Goal: Check status: Check status

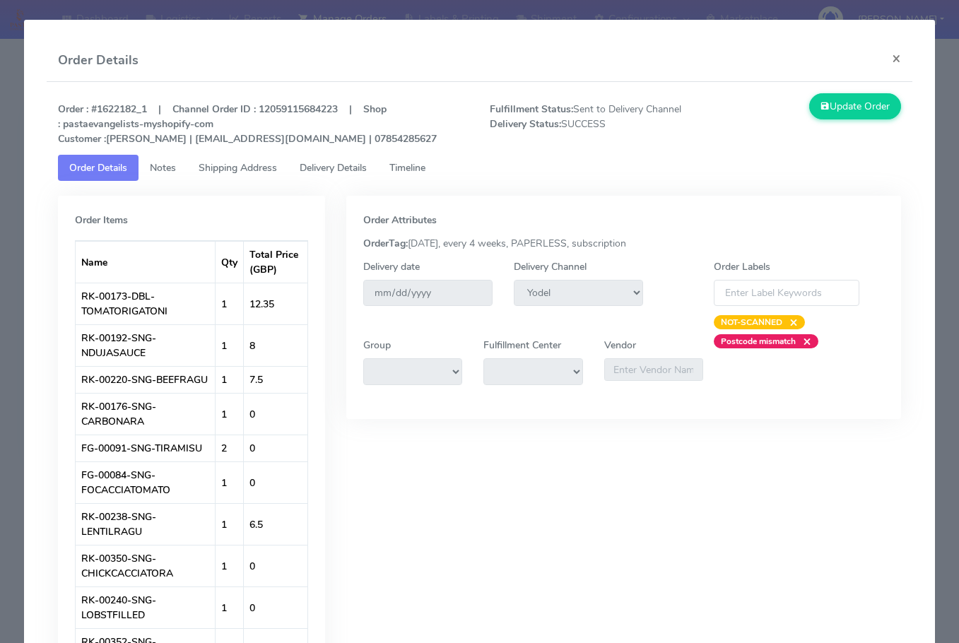
select select "5"
click at [886, 57] on button "×" at bounding box center [896, 58] width 32 height 37
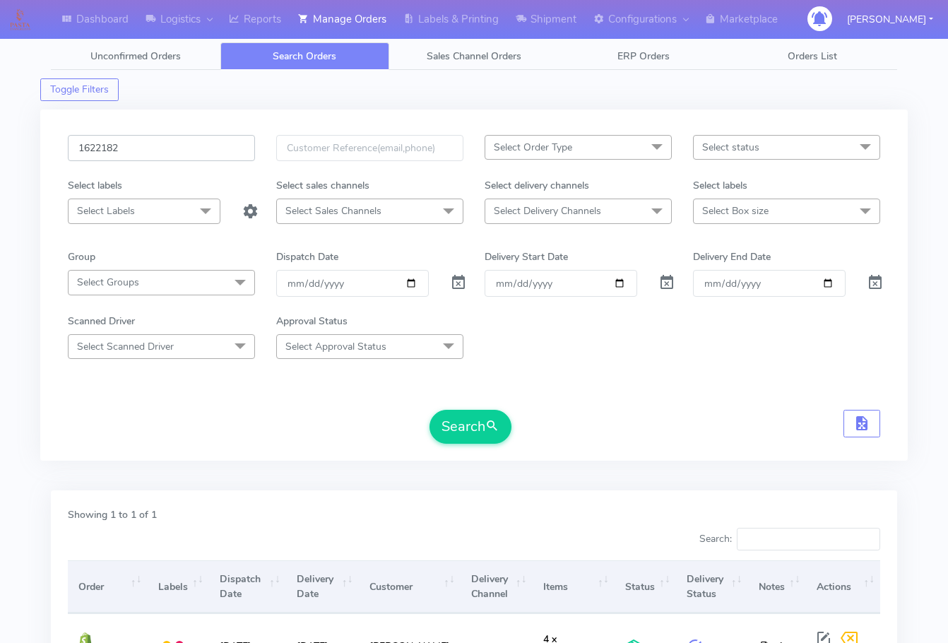
click at [165, 160] on input "1622182" at bounding box center [161, 148] width 187 height 26
paste input "1273"
type input "1621273"
click at [482, 413] on button "Search" at bounding box center [471, 427] width 82 height 34
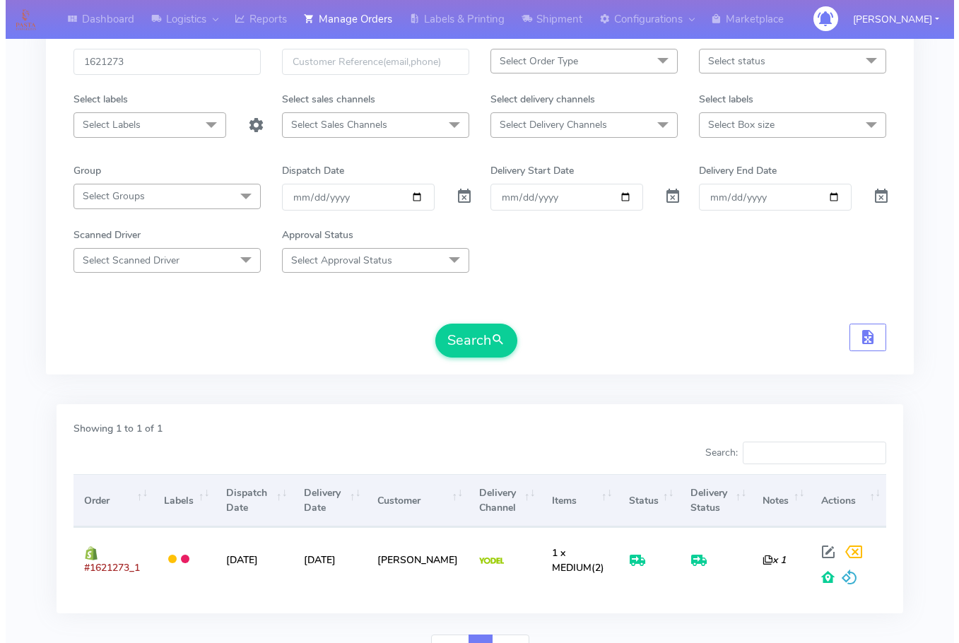
scroll to position [158, 0]
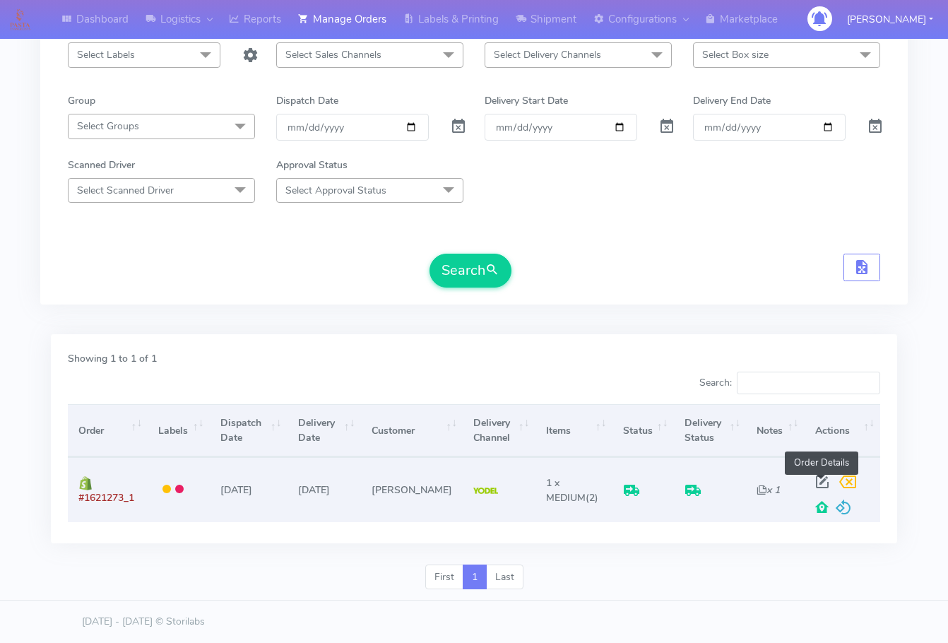
click at [822, 480] on span at bounding box center [822, 484] width 25 height 13
select select "5"
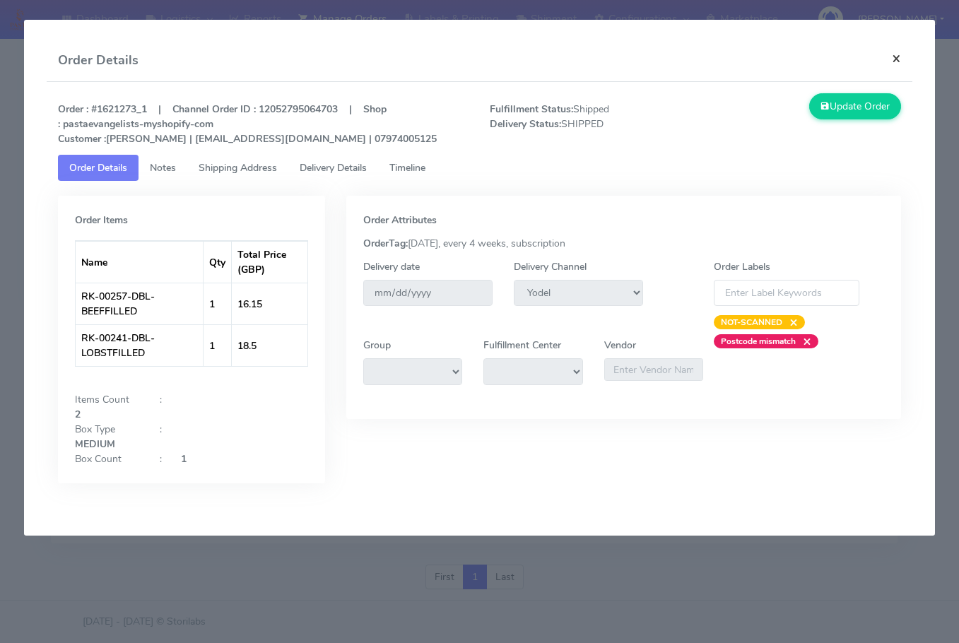
click at [890, 62] on button "×" at bounding box center [896, 58] width 32 height 37
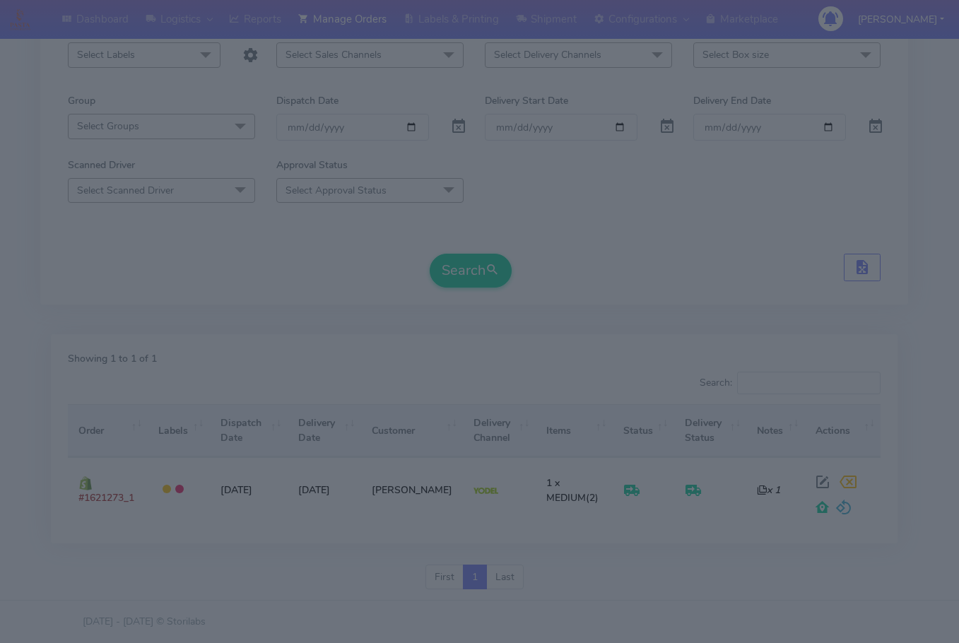
scroll to position [156, 0]
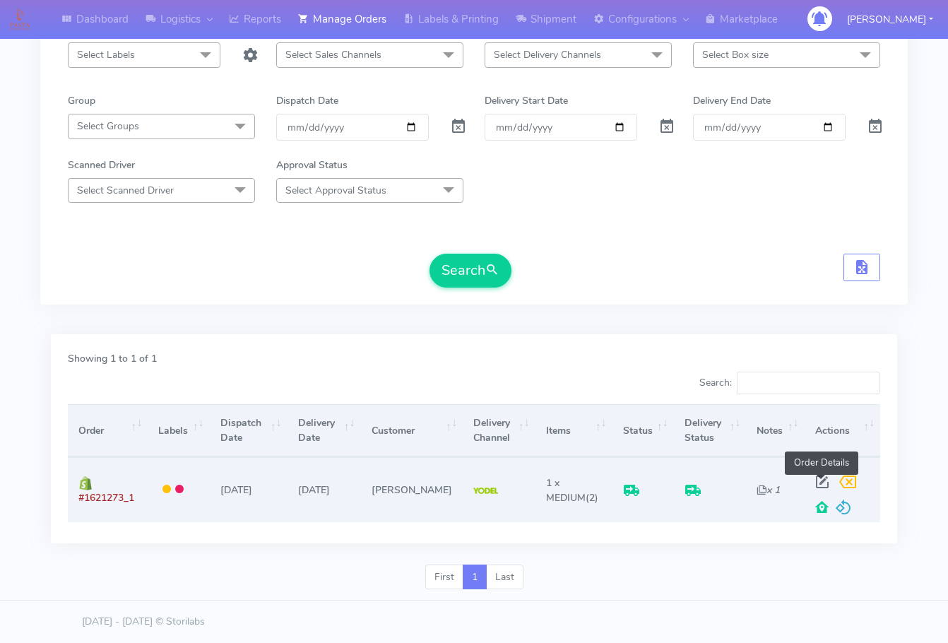
click at [820, 484] on span at bounding box center [822, 484] width 25 height 13
select select "5"
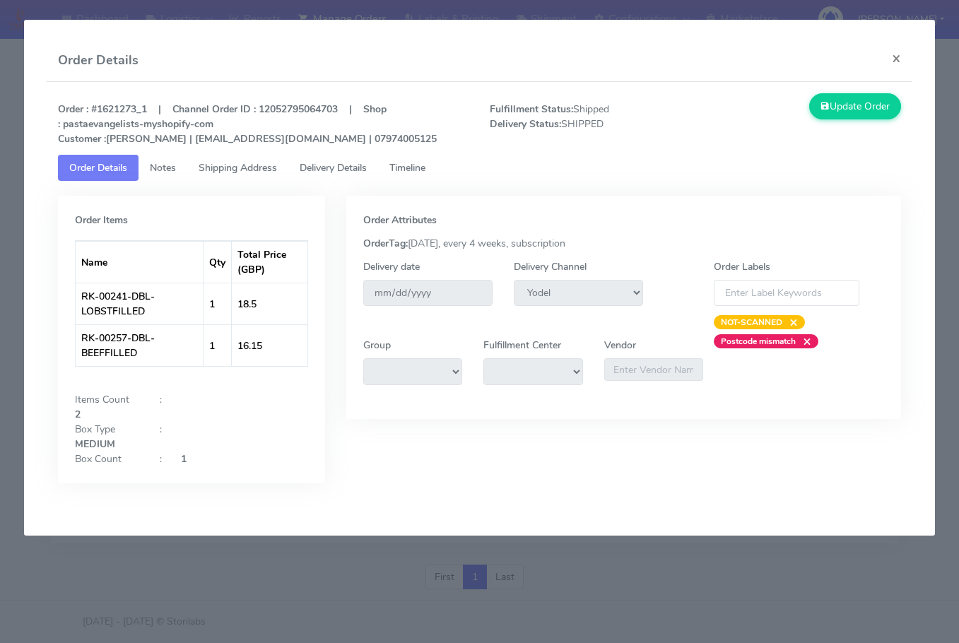
click at [216, 174] on span "Shipping Address" at bounding box center [238, 167] width 78 height 13
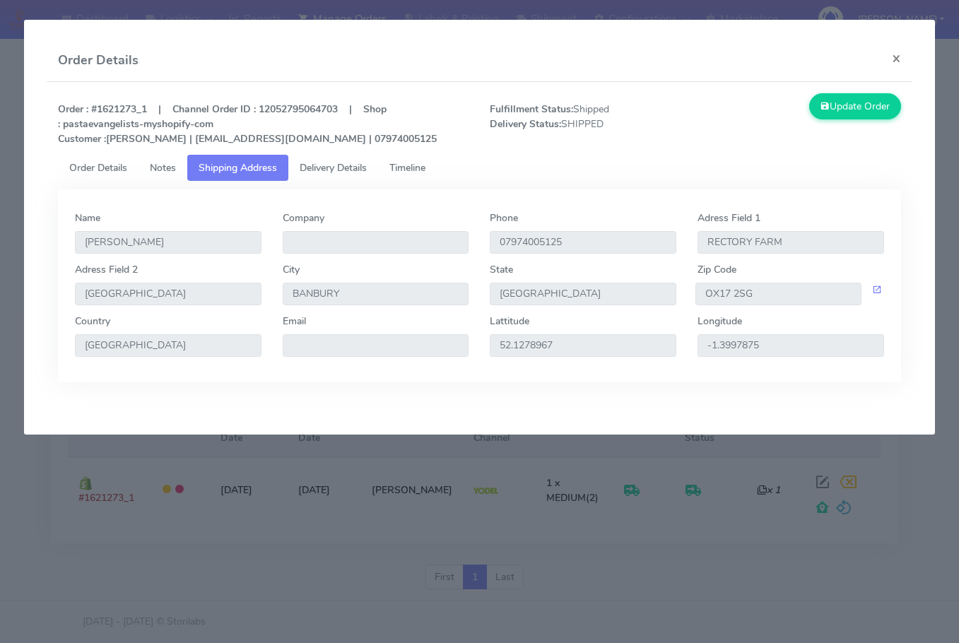
click at [333, 171] on span "Delivery Details" at bounding box center [333, 167] width 67 height 13
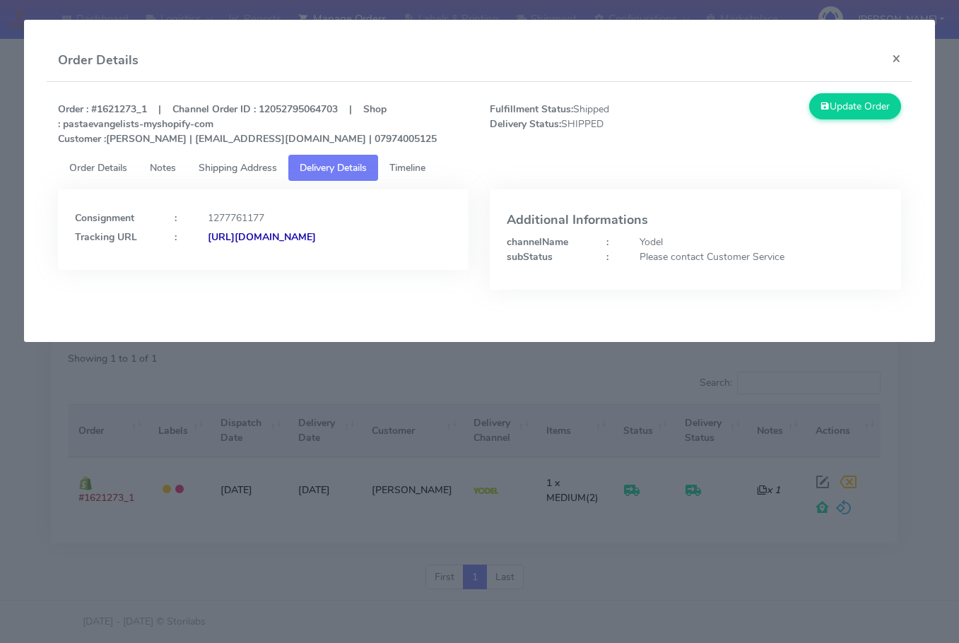
drag, startPoint x: 412, startPoint y: 266, endPoint x: 228, endPoint y: 284, distance: 184.6
click at [228, 270] on div "Consignment : 1277761177 Tracking URL : [URL][DOMAIN_NAME]" at bounding box center [263, 229] width 411 height 81
copy strong "JJD0002249960889859"
click at [902, 49] on button "×" at bounding box center [896, 58] width 32 height 37
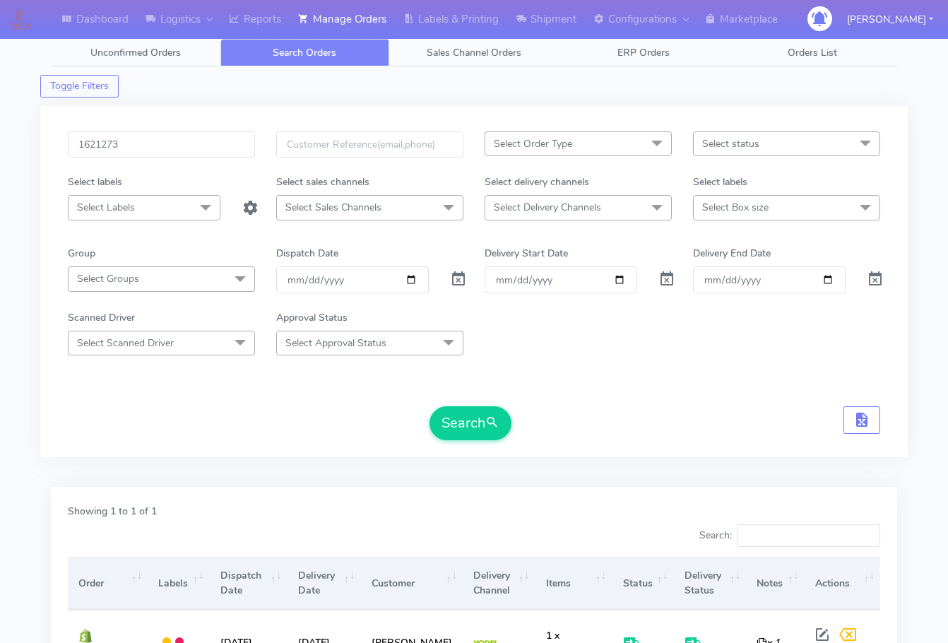
scroll to position [0, 0]
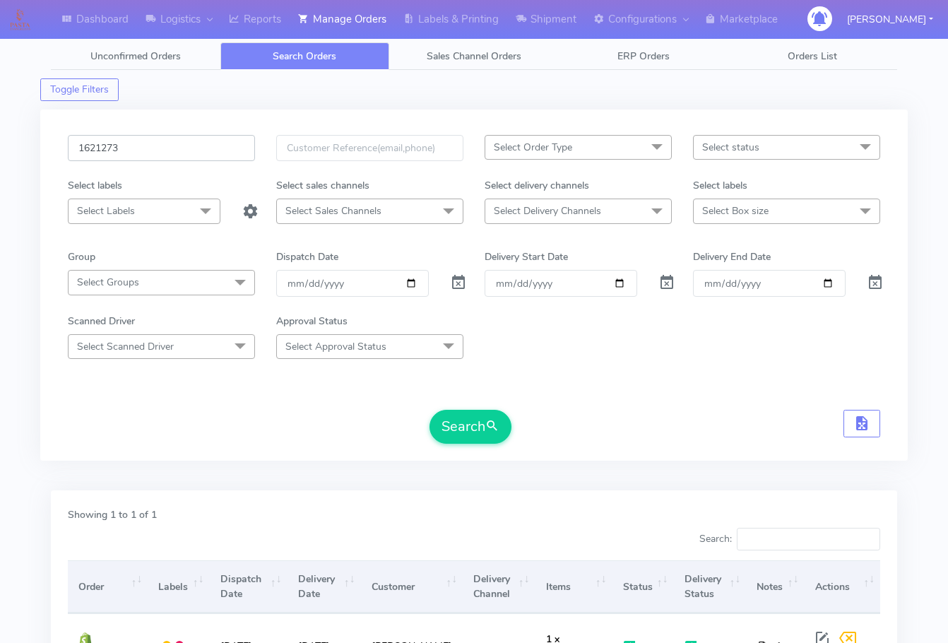
click at [179, 148] on input "1621273" at bounding box center [161, 148] width 187 height 26
paste input "19987"
type input "1619987"
click at [459, 420] on button "Search" at bounding box center [471, 427] width 82 height 34
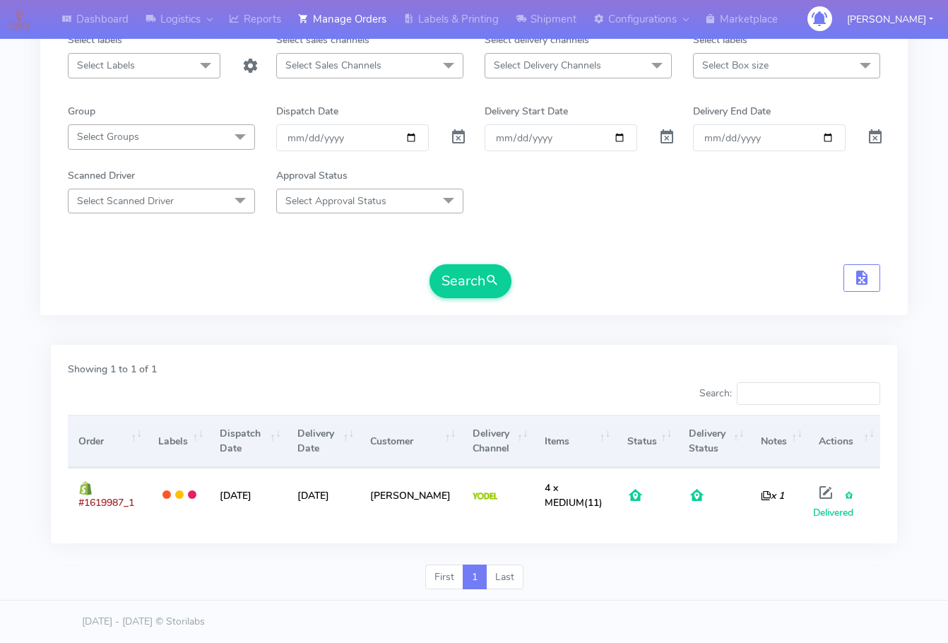
click at [26, 464] on div "Dashboard Logistics London Logistics Reports Manage Orders Labels & Printing Sh…" at bounding box center [474, 240] width 948 height 721
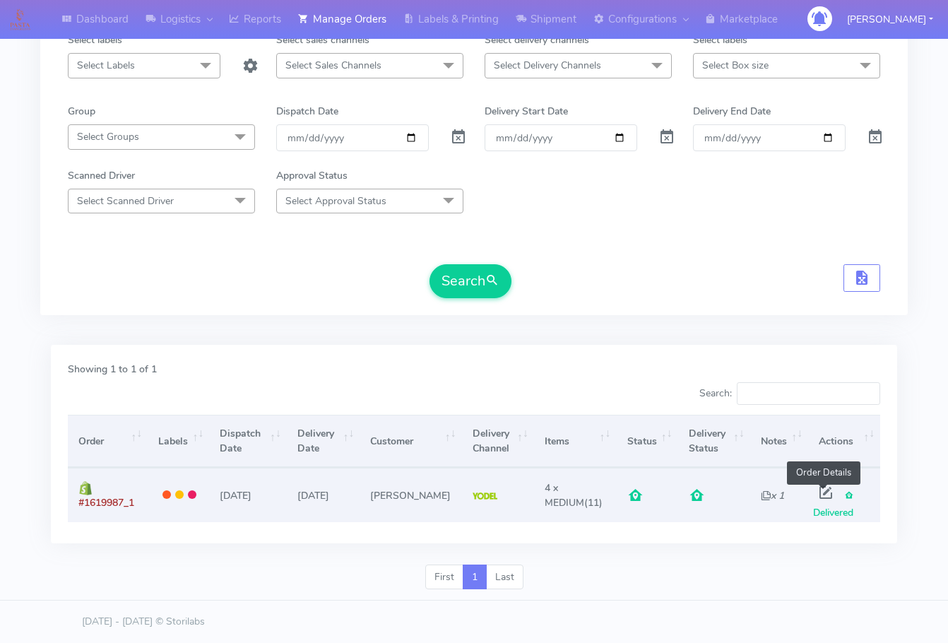
click at [817, 492] on span at bounding box center [825, 495] width 25 height 13
select select "5"
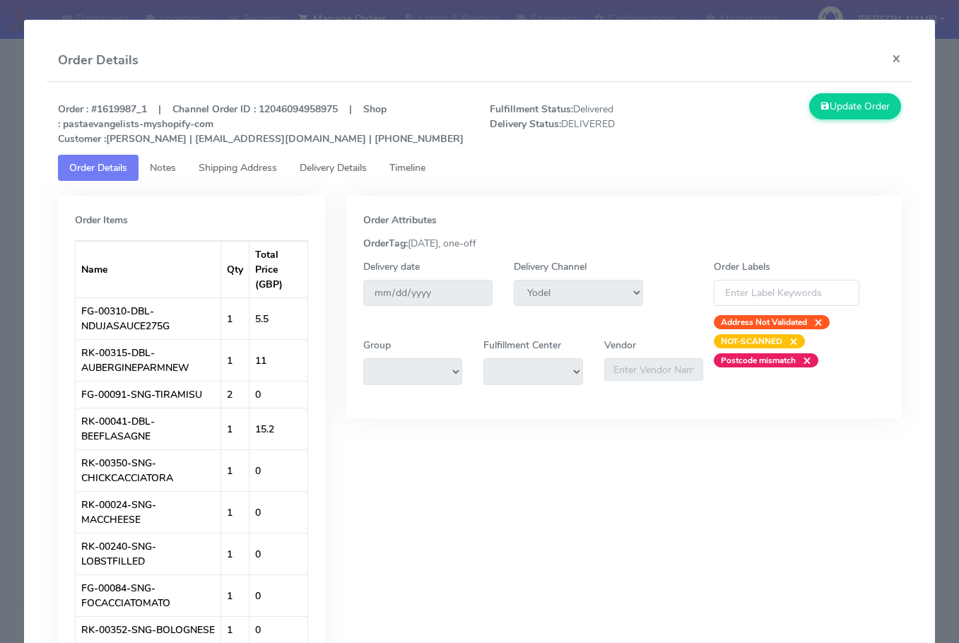
drag, startPoint x: 216, startPoint y: 177, endPoint x: 295, endPoint y: 167, distance: 80.5
click at [216, 176] on link "Shipping Address" at bounding box center [237, 168] width 101 height 26
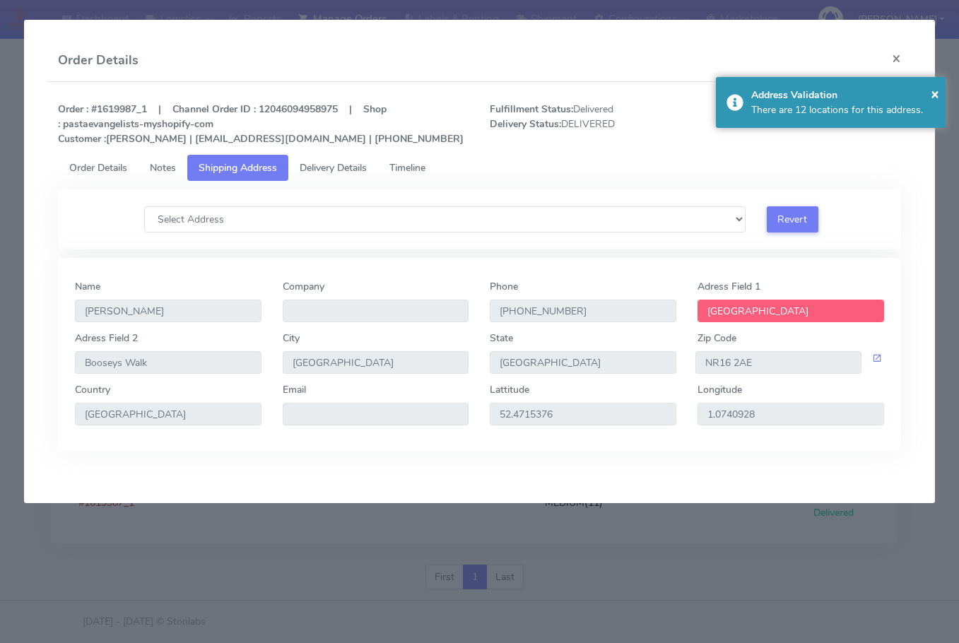
click at [324, 163] on span "Delivery Details" at bounding box center [333, 167] width 67 height 13
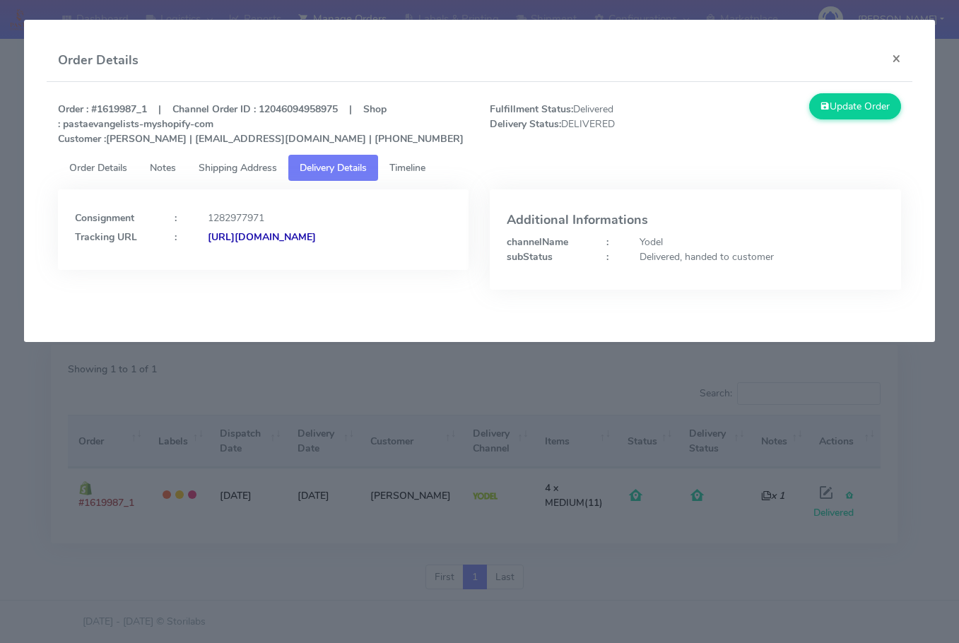
drag, startPoint x: 372, startPoint y: 265, endPoint x: 228, endPoint y: 288, distance: 145.2
click at [228, 288] on div "Consignment : 1282977971 Tracking URL : [URL][DOMAIN_NAME]" at bounding box center [263, 250] width 432 height 122
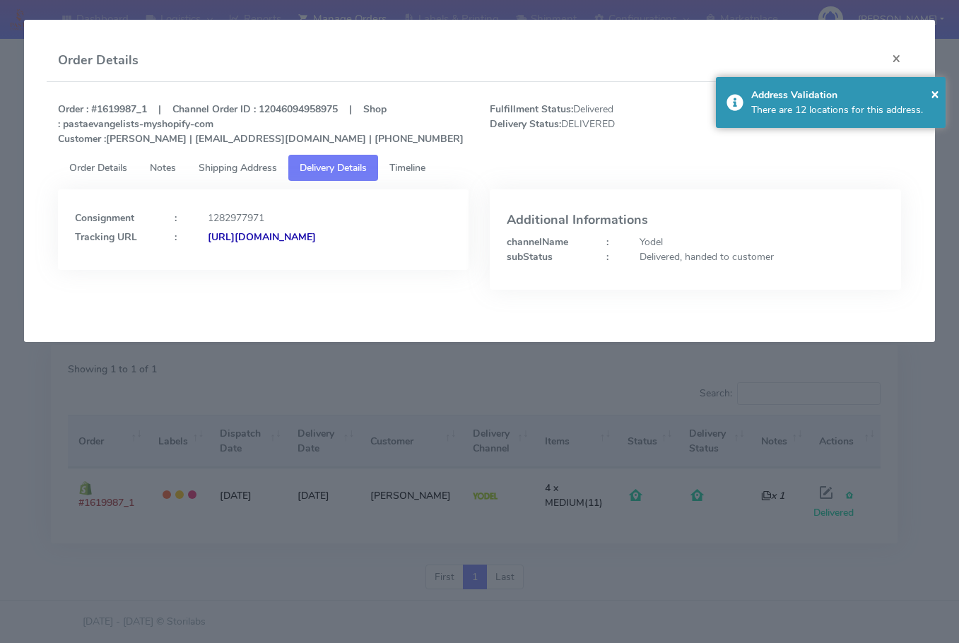
copy strong "JJD0002249960892098"
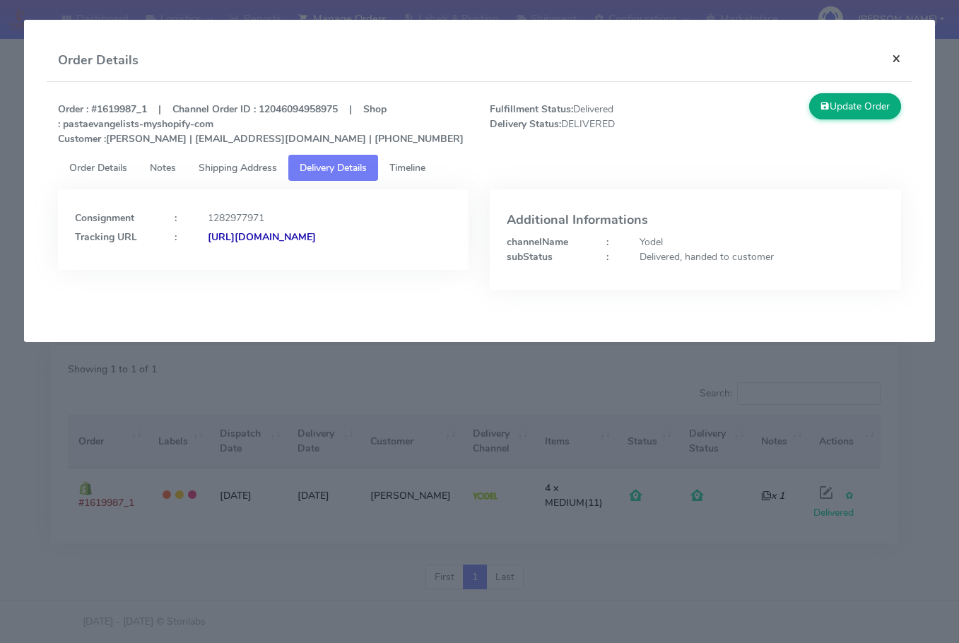
drag, startPoint x: 903, startPoint y: 53, endPoint x: 846, endPoint y: 78, distance: 62.3
click at [903, 53] on button "×" at bounding box center [896, 58] width 32 height 37
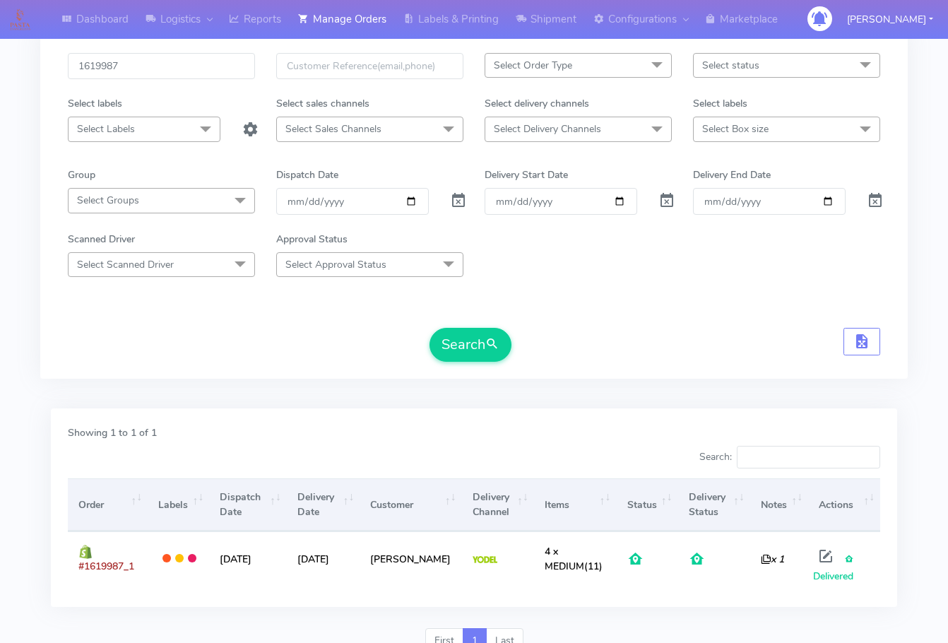
scroll to position [0, 0]
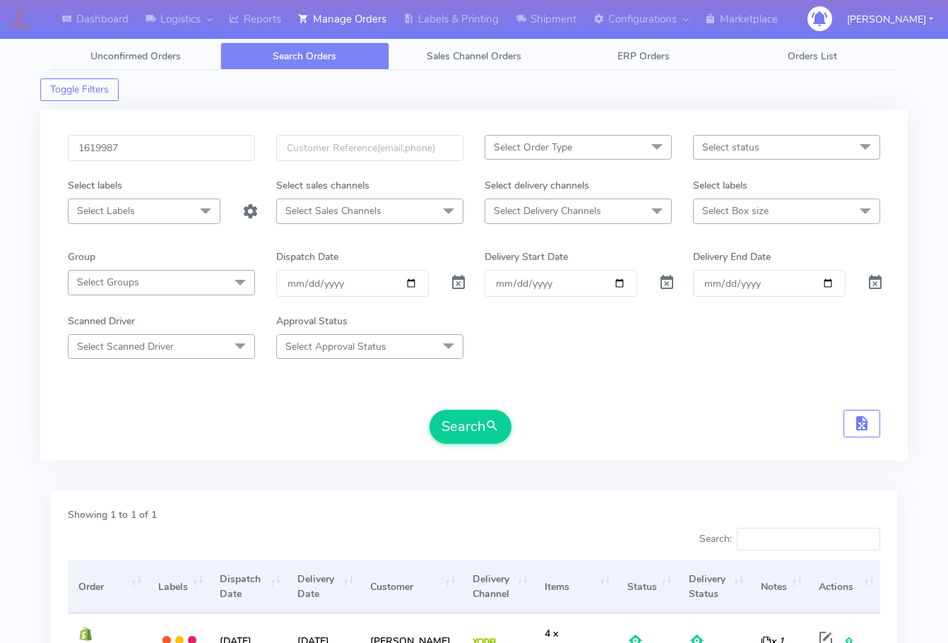
click at [172, 123] on div "1619987 Select Order Type Select All MEALS ATAVI One Off Pasta Club Gift Kit Ev…" at bounding box center [474, 285] width 868 height 351
click at [173, 148] on input "1619987" at bounding box center [161, 148] width 187 height 26
paste input "23"
type input "1619923"
click at [463, 416] on button "Search" at bounding box center [471, 427] width 82 height 34
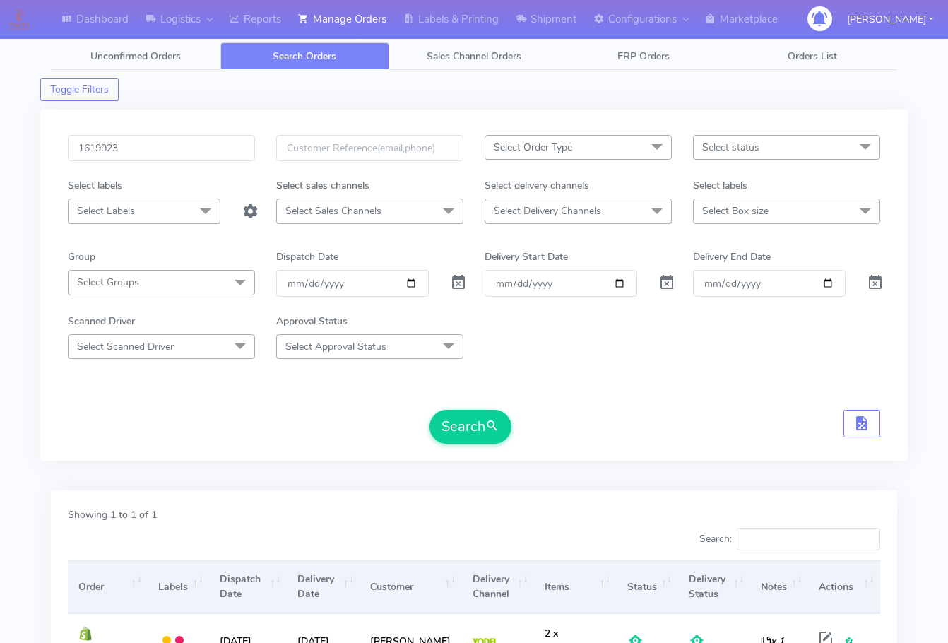
scroll to position [146, 0]
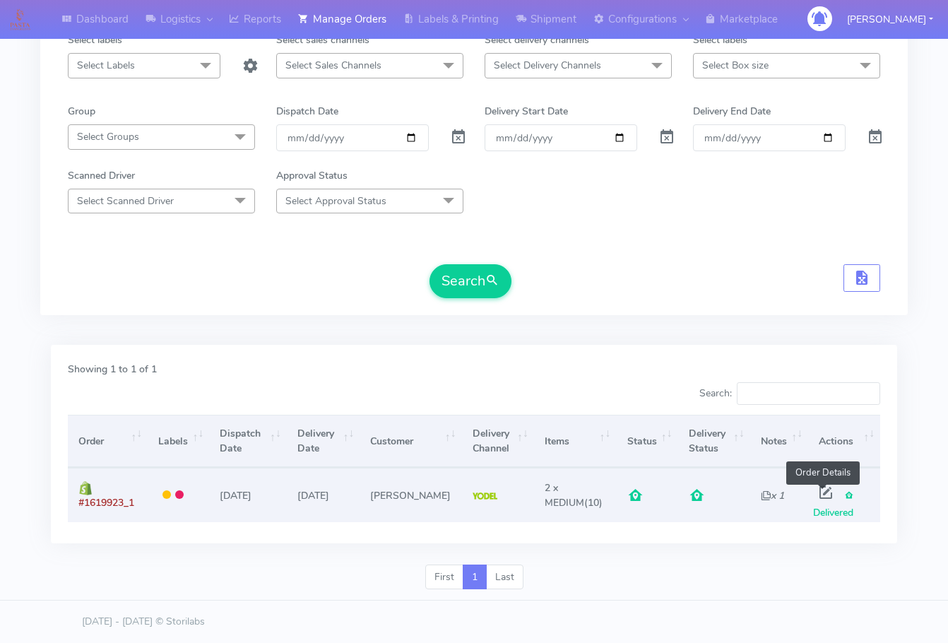
click at [817, 493] on span at bounding box center [825, 495] width 25 height 13
select select "5"
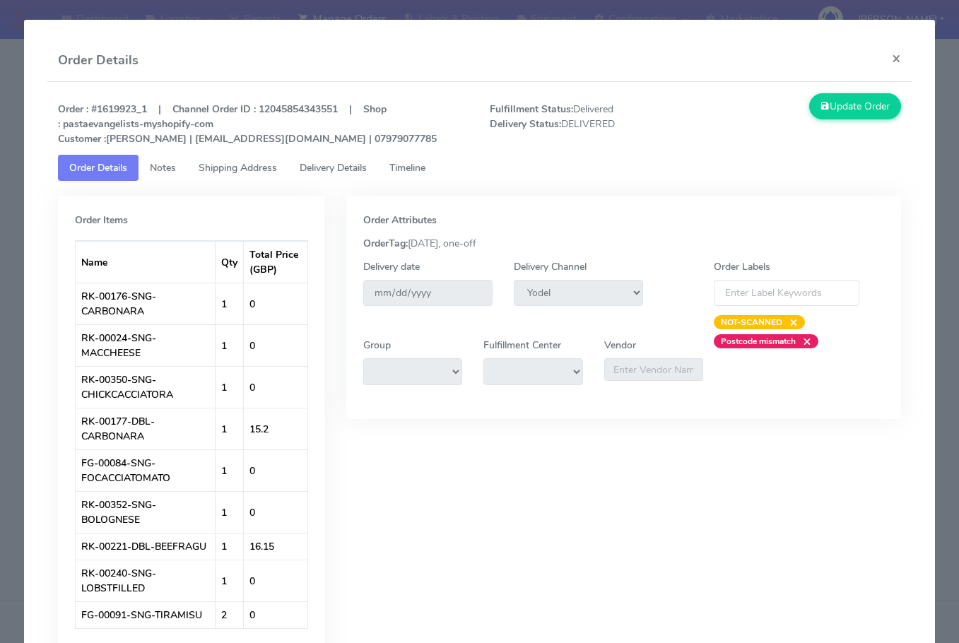
click at [238, 172] on span "Shipping Address" at bounding box center [238, 167] width 78 height 13
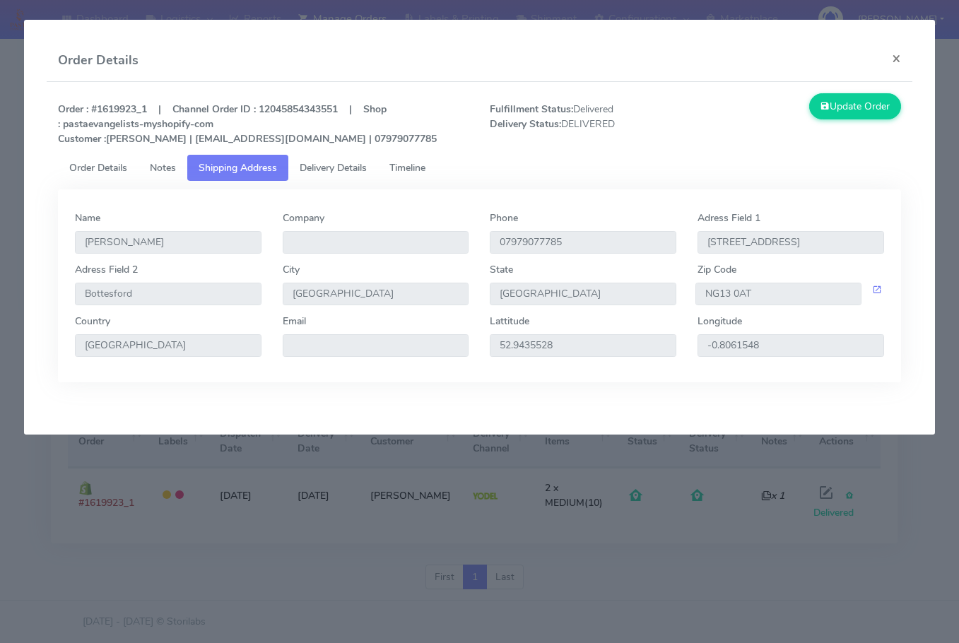
click at [312, 165] on span "Delivery Details" at bounding box center [333, 167] width 67 height 13
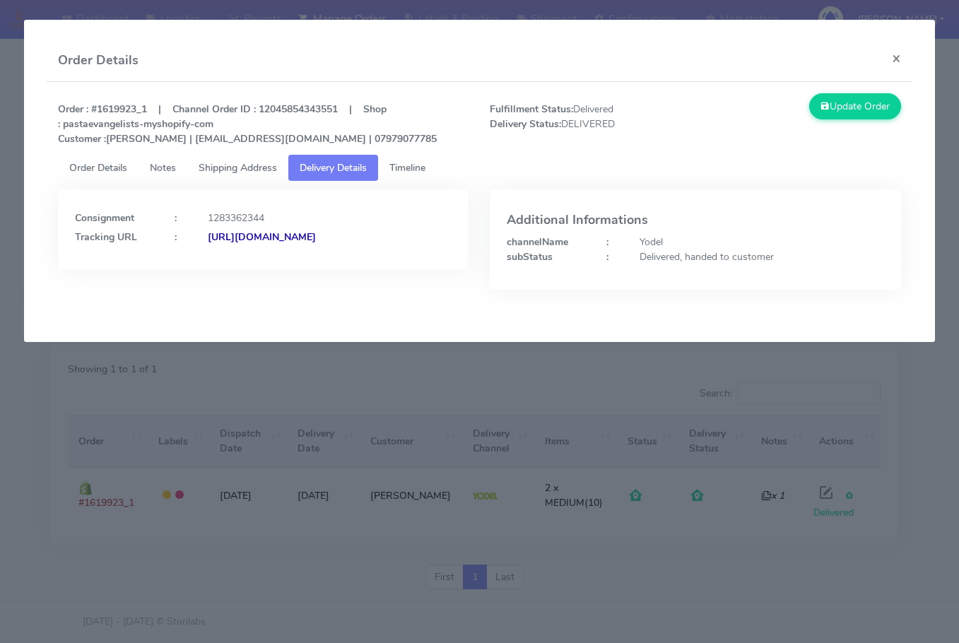
drag, startPoint x: 391, startPoint y: 258, endPoint x: 227, endPoint y: 283, distance: 165.9
click at [227, 270] on div "Consignment : 1283362344 Tracking URL : [URL][DOMAIN_NAME]" at bounding box center [263, 229] width 411 height 81
copy strong "JJD0002249960892390"
click at [901, 49] on button "×" at bounding box center [896, 58] width 32 height 37
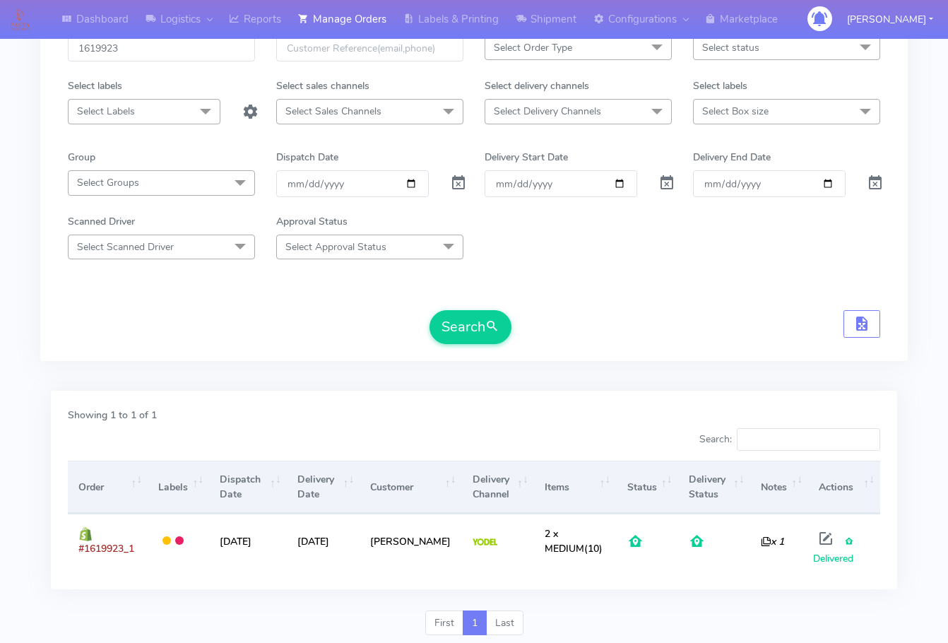
scroll to position [75, 0]
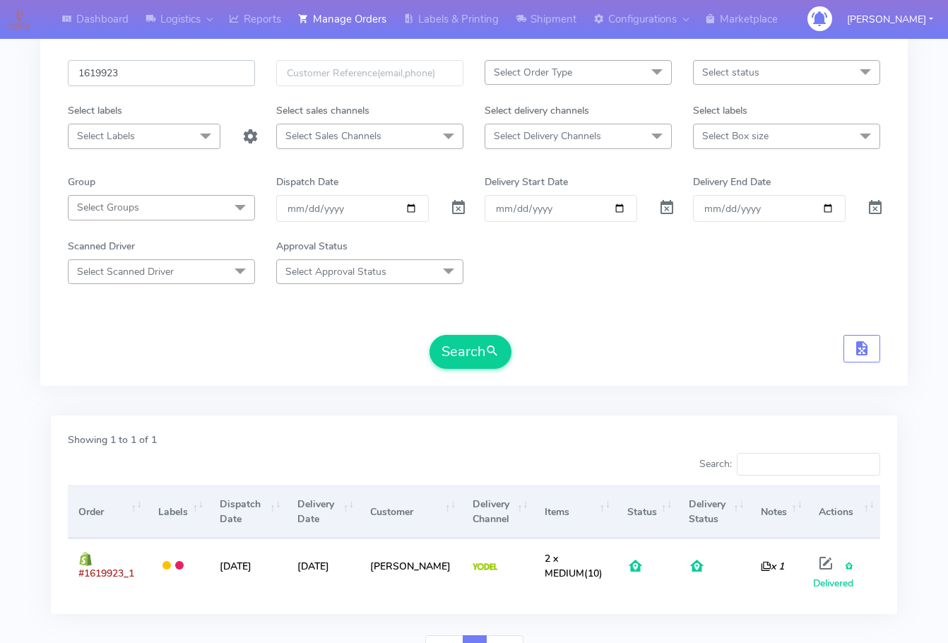
click at [170, 68] on input "1619923" at bounding box center [161, 73] width 187 height 26
paste input "421"
click at [461, 341] on button "Search" at bounding box center [471, 352] width 82 height 34
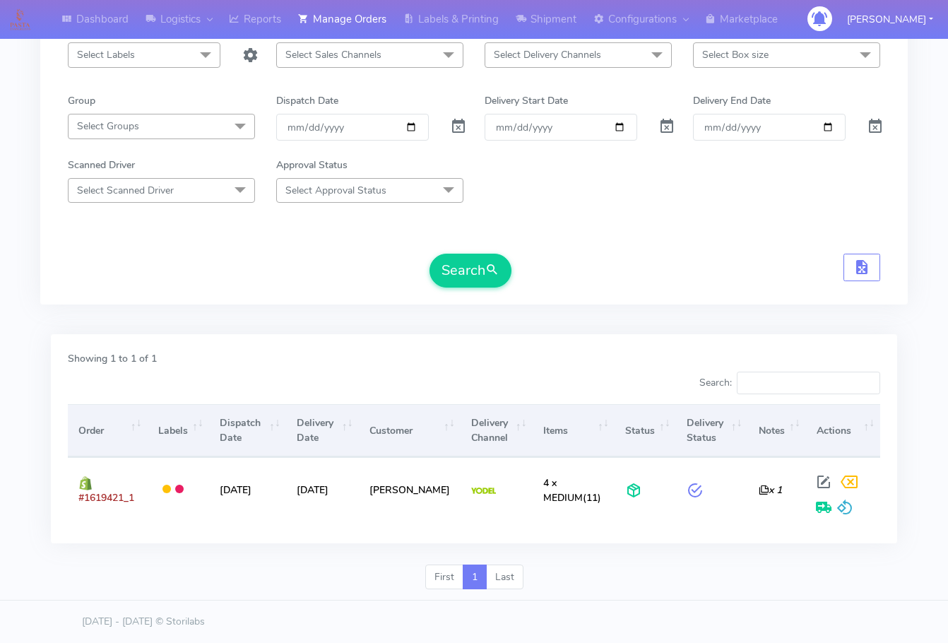
scroll to position [0, 0]
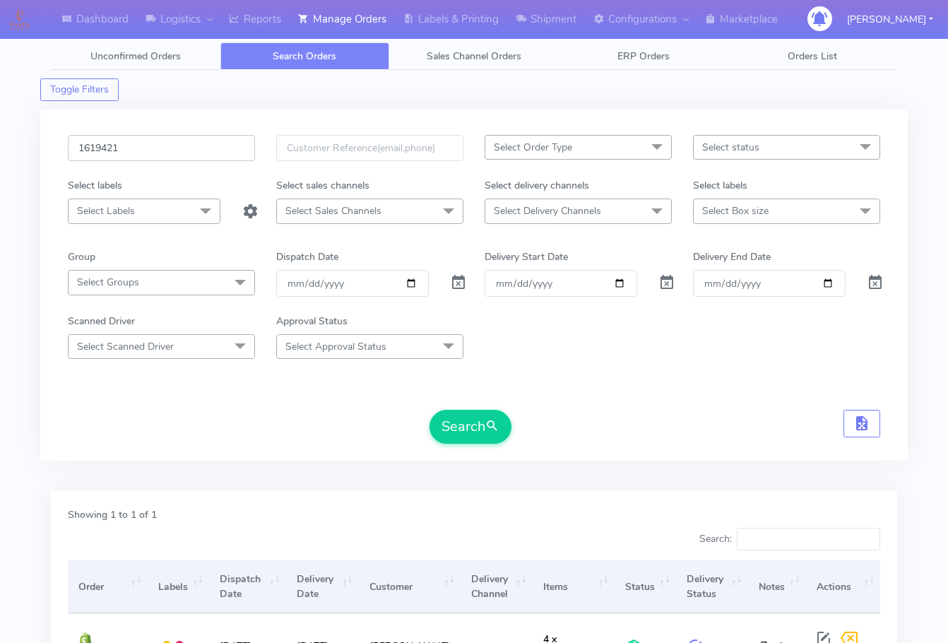
click at [175, 143] on input "1619421" at bounding box center [161, 148] width 187 height 26
paste input "847"
type input "1619847"
click at [454, 420] on button "Search" at bounding box center [471, 427] width 82 height 34
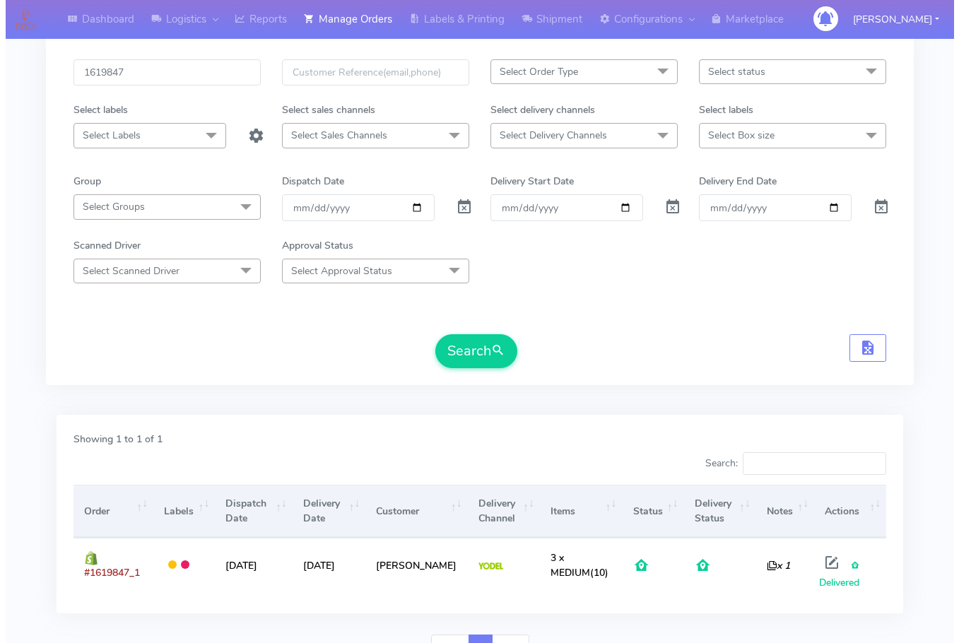
scroll to position [146, 0]
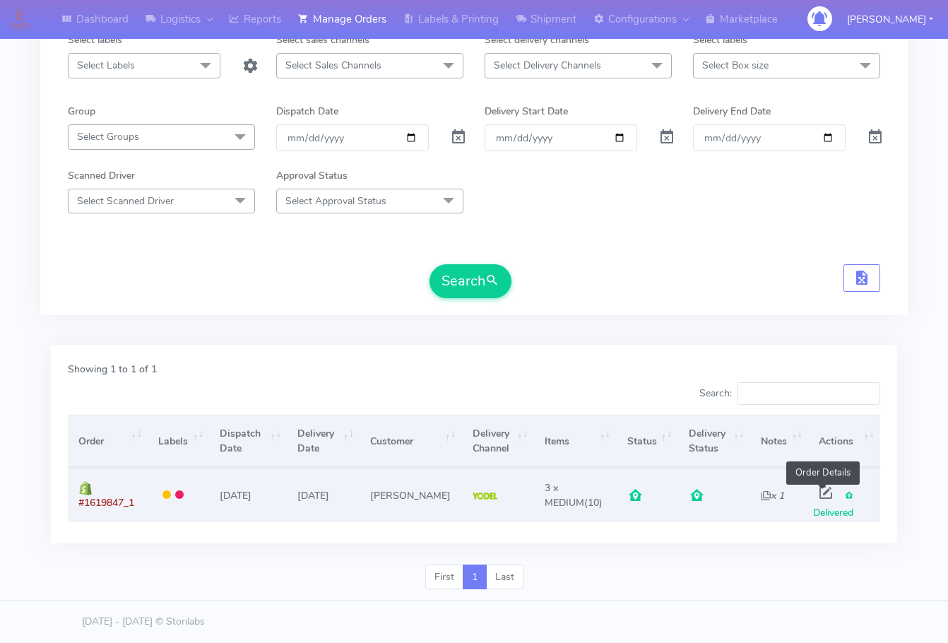
click at [827, 492] on span at bounding box center [825, 495] width 25 height 13
select select "5"
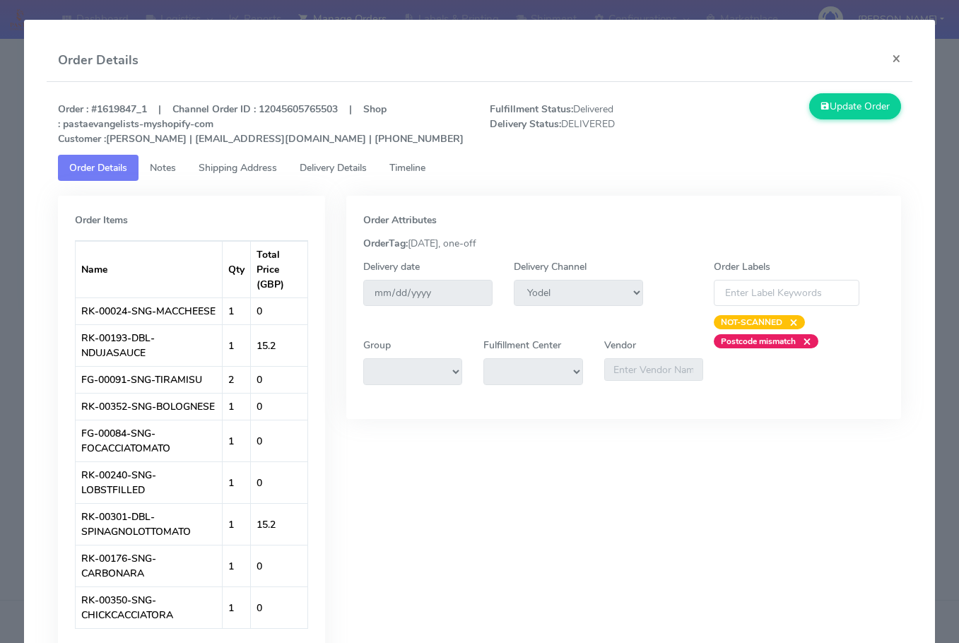
drag, startPoint x: 209, startPoint y: 164, endPoint x: 254, endPoint y: 167, distance: 45.4
click at [210, 164] on span "Shipping Address" at bounding box center [238, 167] width 78 height 13
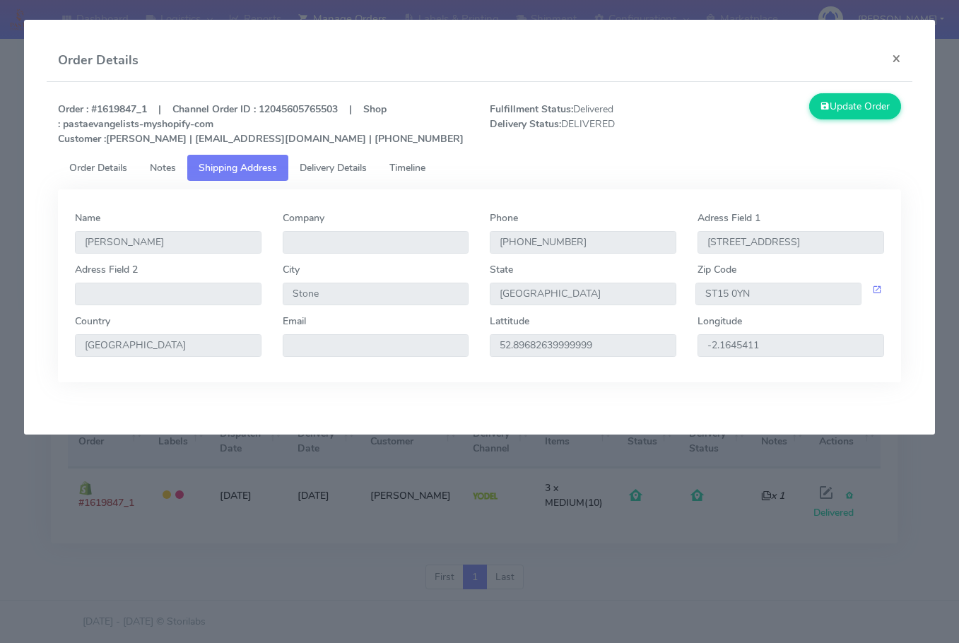
click at [335, 167] on span "Delivery Details" at bounding box center [333, 167] width 67 height 13
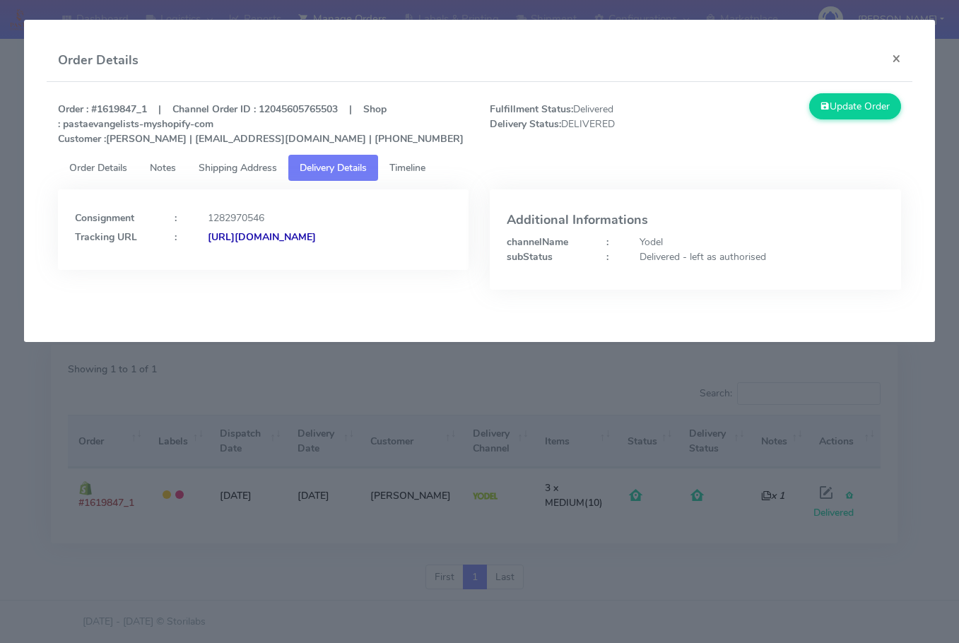
drag, startPoint x: 385, startPoint y: 275, endPoint x: 228, endPoint y: 301, distance: 159.0
click at [228, 301] on div "Consignment : 1282970546 Tracking URL : [URL][DOMAIN_NAME]" at bounding box center [263, 250] width 432 height 122
copy strong "JJD0002249960892047"
